Goal: Book appointment/travel/reservation

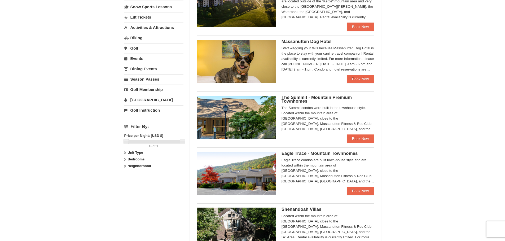
scroll to position [159, 0]
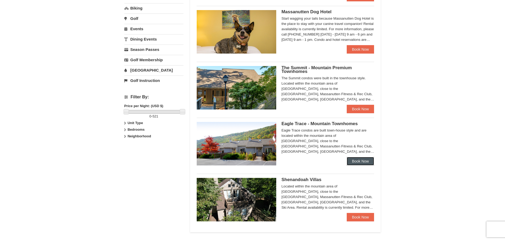
click at [363, 162] on link "Book Now" at bounding box center [360, 161] width 28 height 8
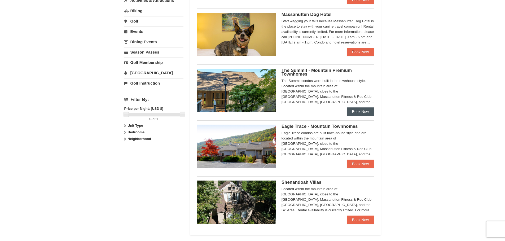
scroll to position [291, 0]
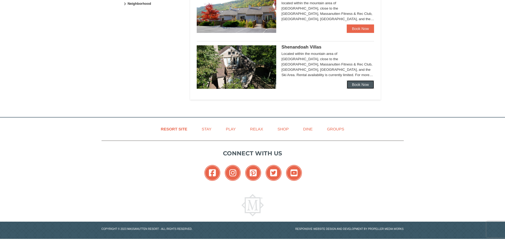
click at [362, 86] on link "Book Now" at bounding box center [360, 84] width 28 height 8
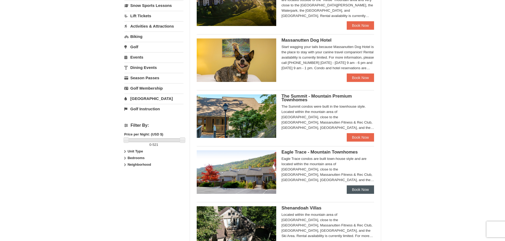
scroll to position [210, 0]
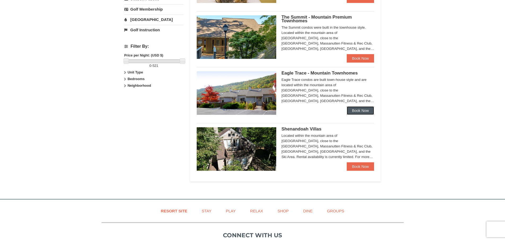
click at [364, 109] on link "Book Now" at bounding box center [360, 110] width 28 height 8
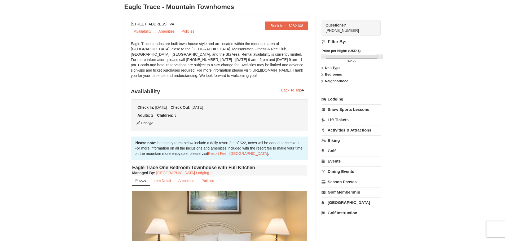
scroll to position [22, 0]
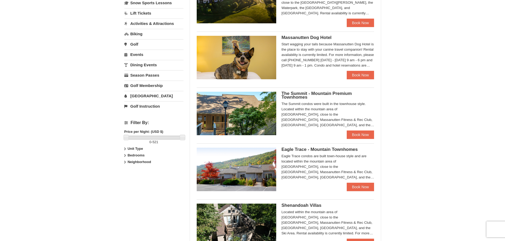
scroll to position [133, 0]
